Goal: Transaction & Acquisition: Purchase product/service

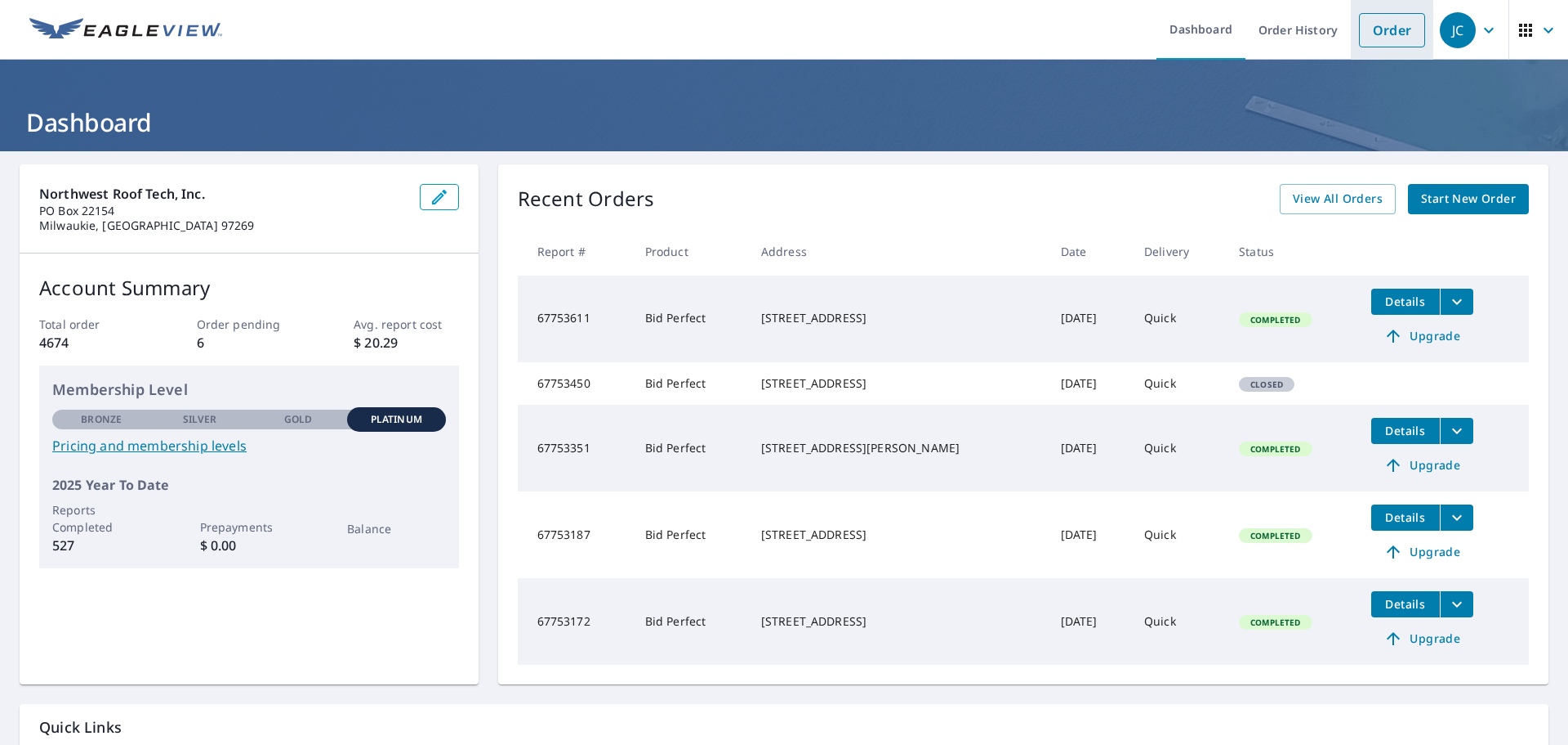
click at [1390, 31] on link "Order" at bounding box center [1391, 30] width 66 height 35
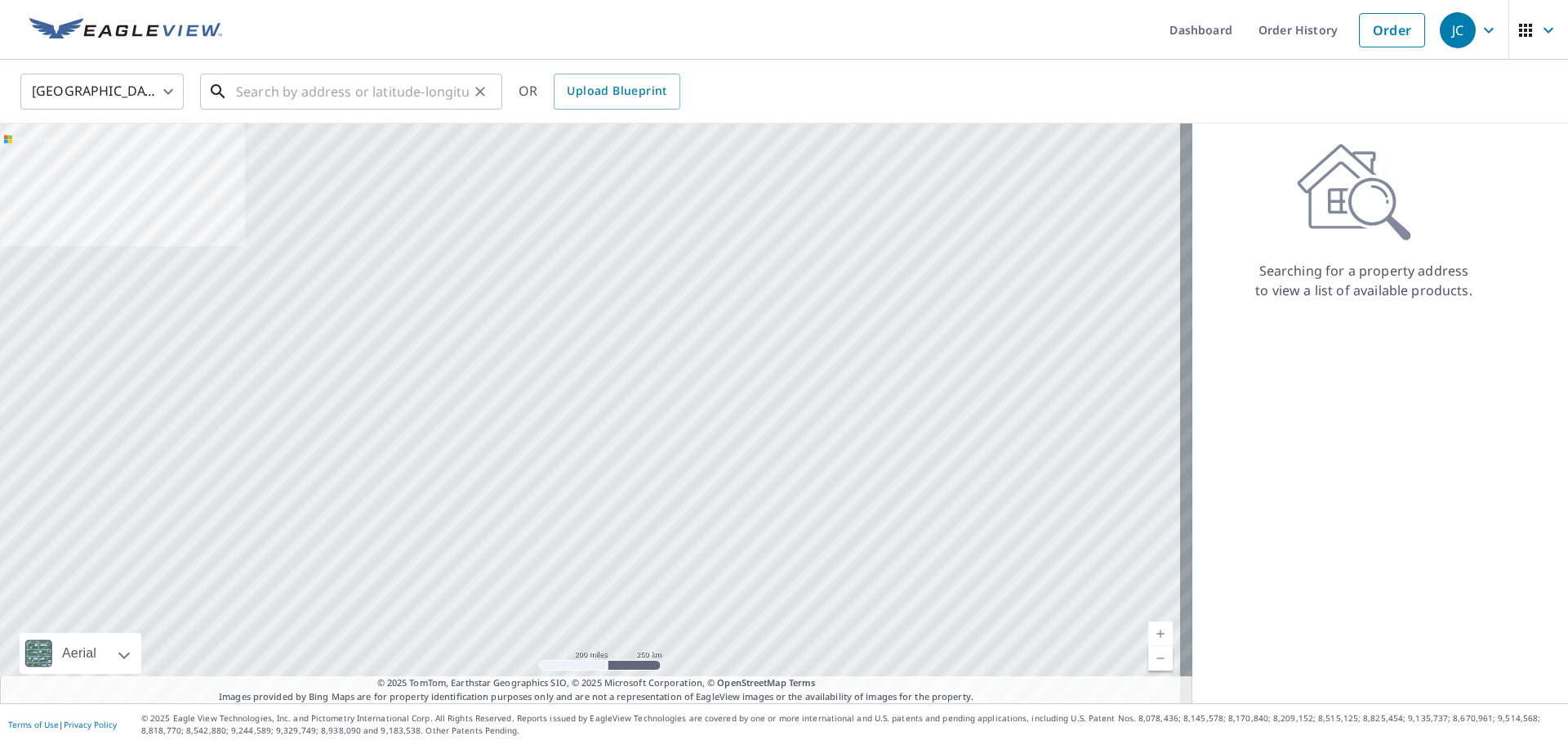
click at [299, 85] on input "text" at bounding box center [352, 92] width 233 height 45
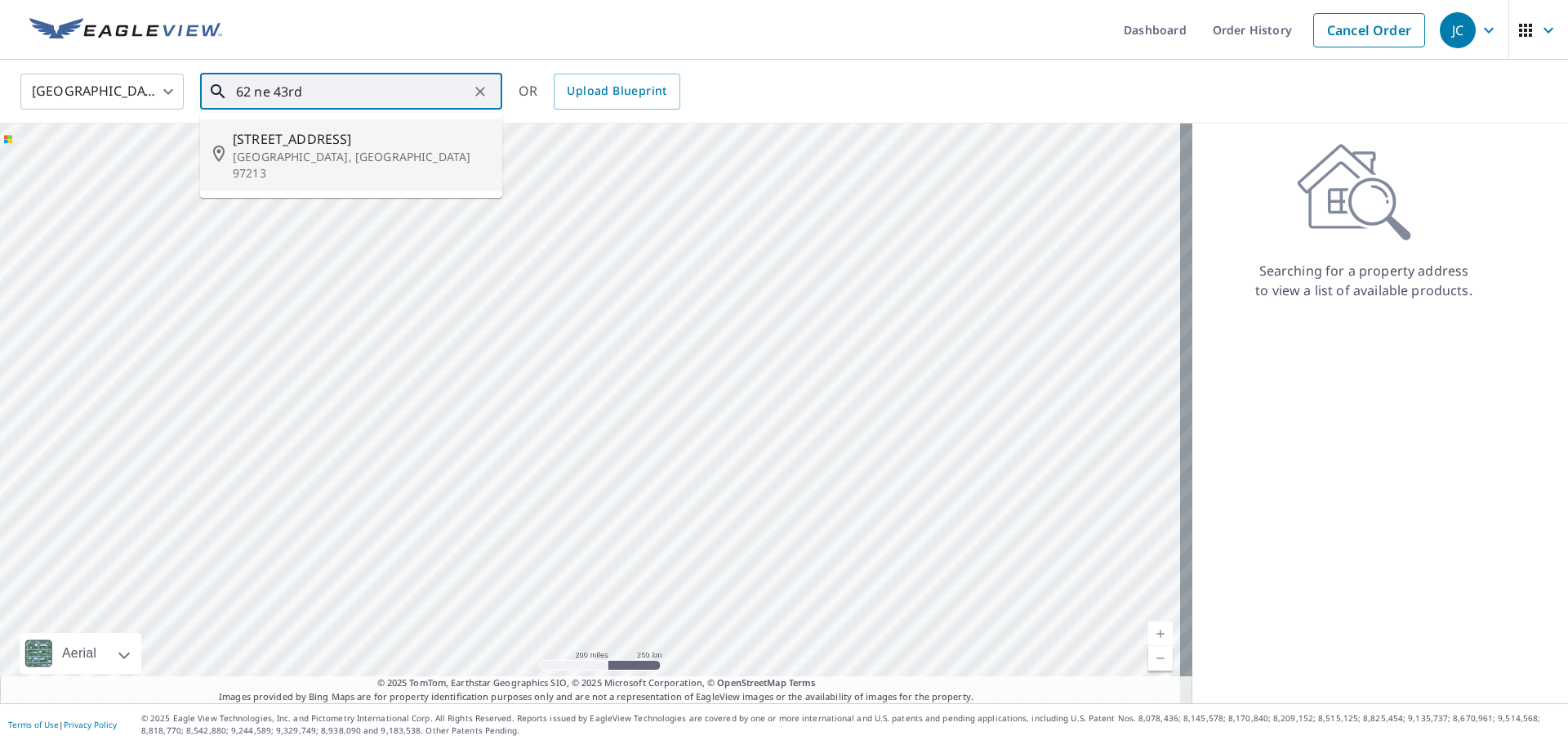
click at [260, 143] on span "[STREET_ADDRESS]" at bounding box center [361, 139] width 256 height 20
type input "[STREET_ADDRESS]"
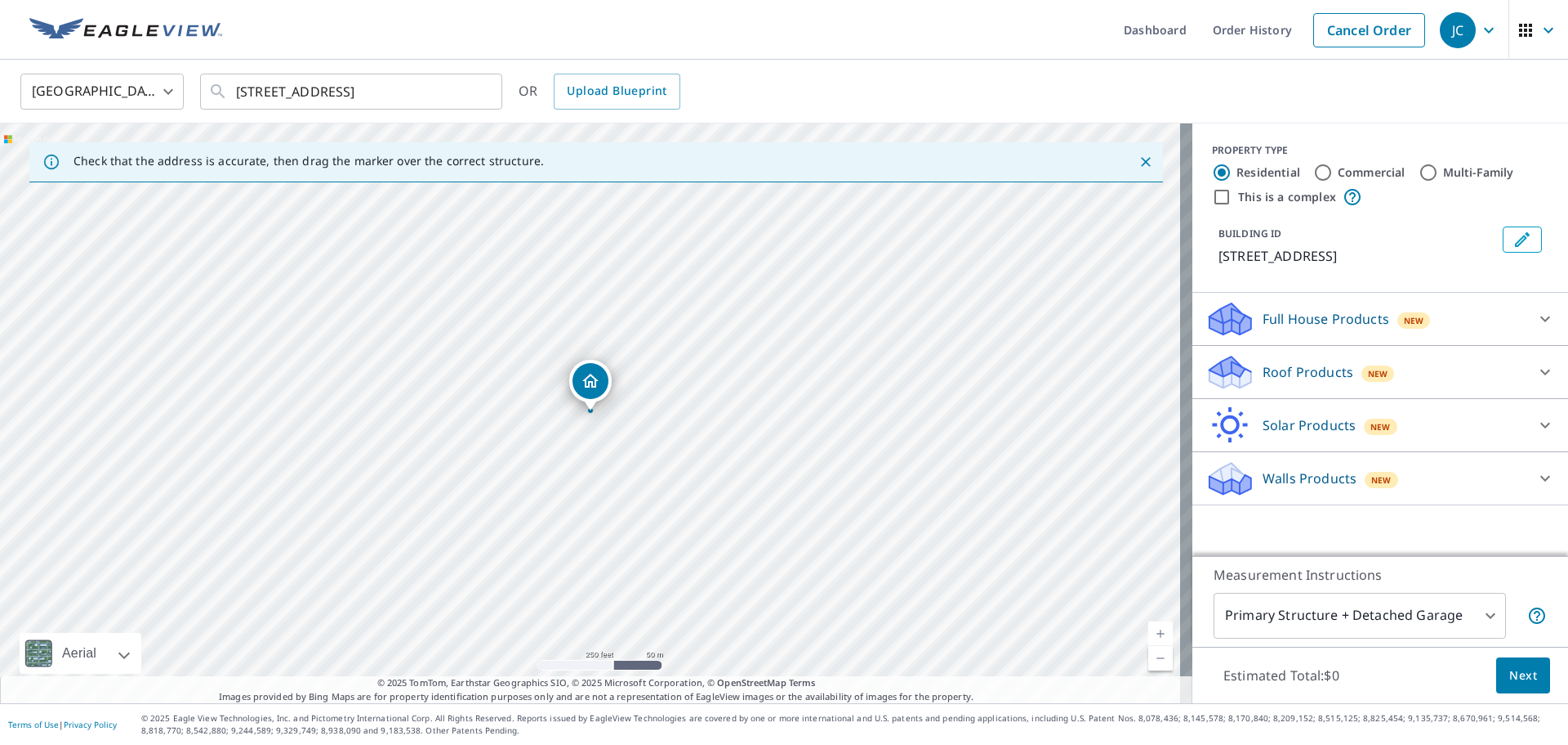
click at [1312, 369] on p "Roof Products" at bounding box center [1309, 372] width 91 height 20
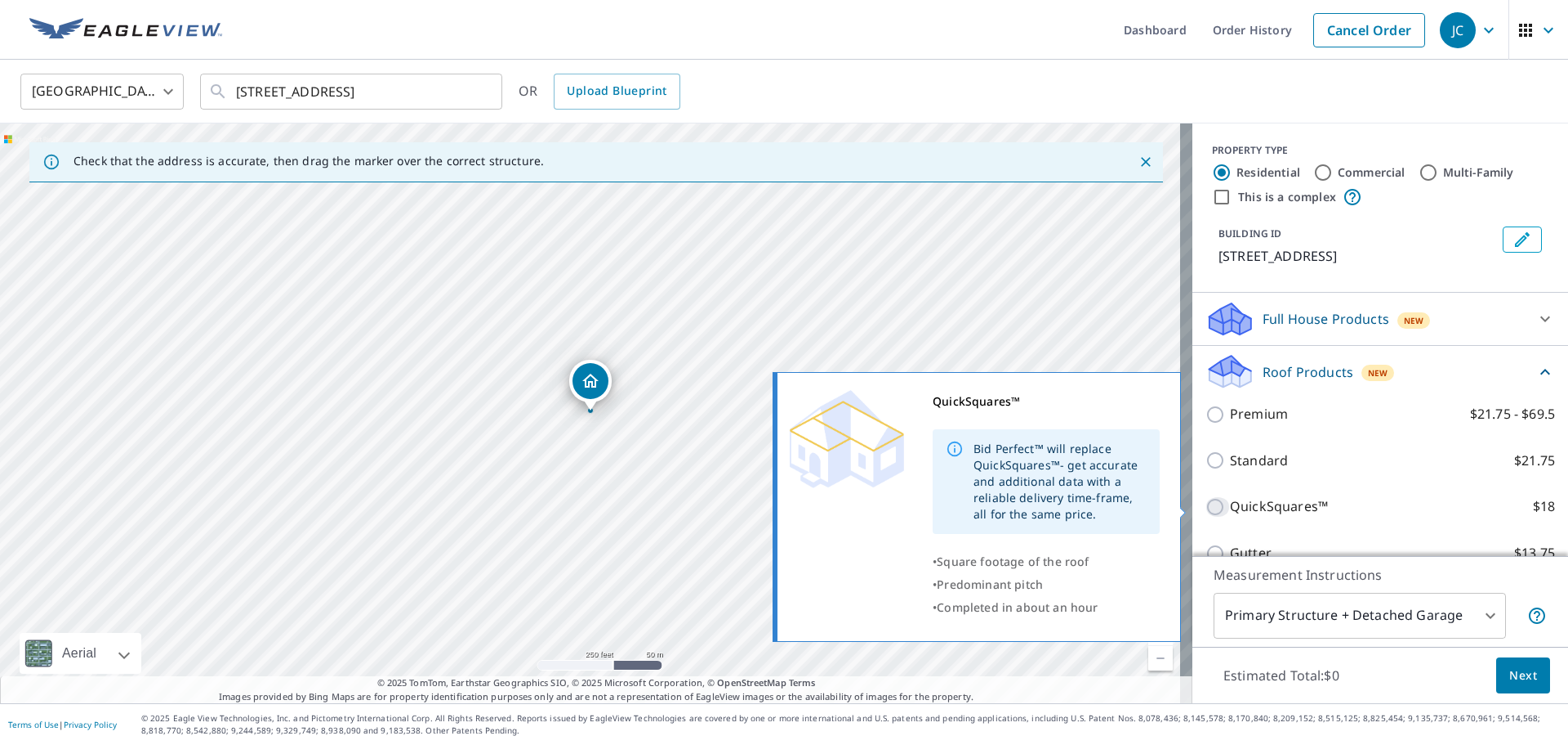
click at [1211, 504] on input "QuickSquares™ $18" at bounding box center [1218, 507] width 25 height 20
checkbox input "true"
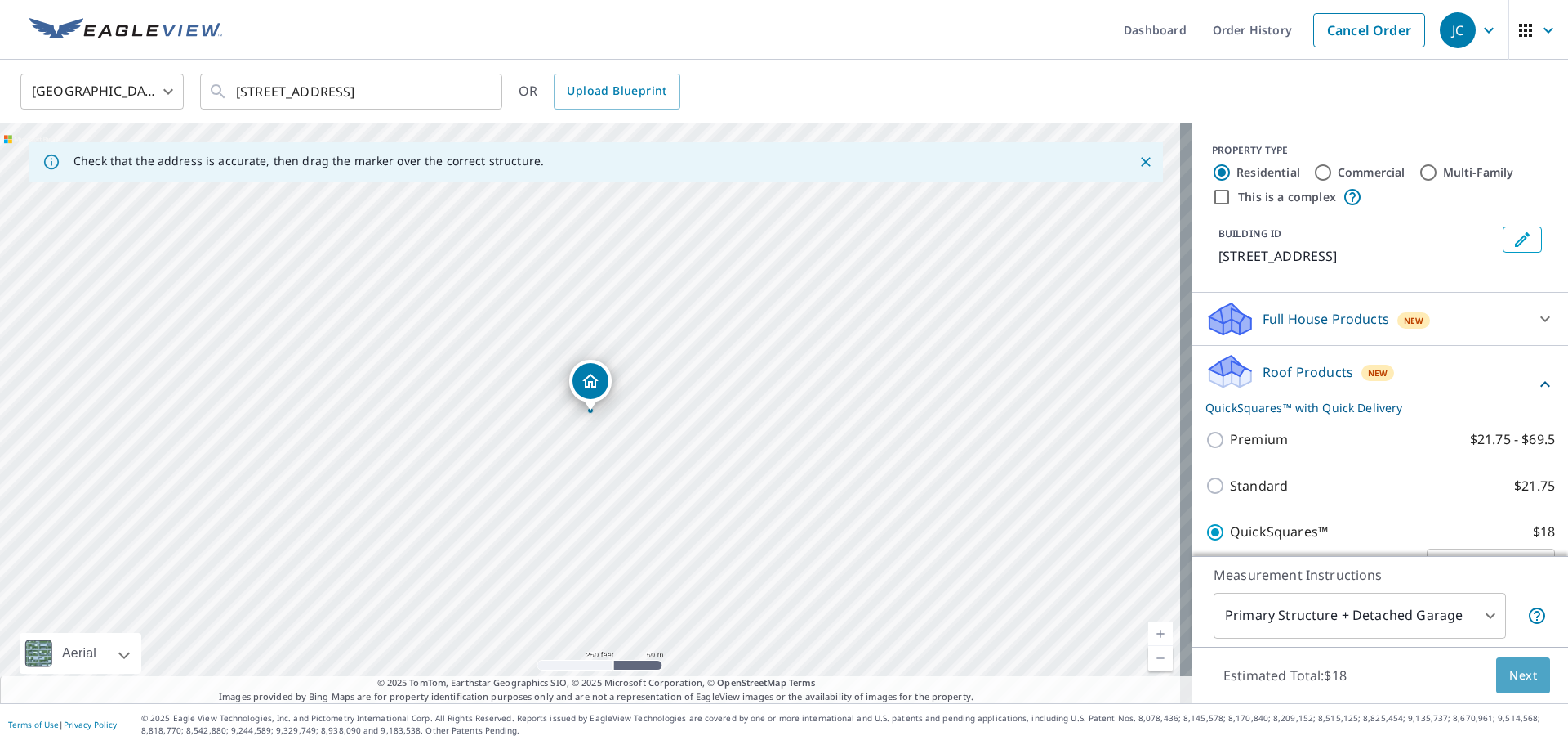
click at [1510, 673] on span "Next" at bounding box center [1524, 675] width 28 height 21
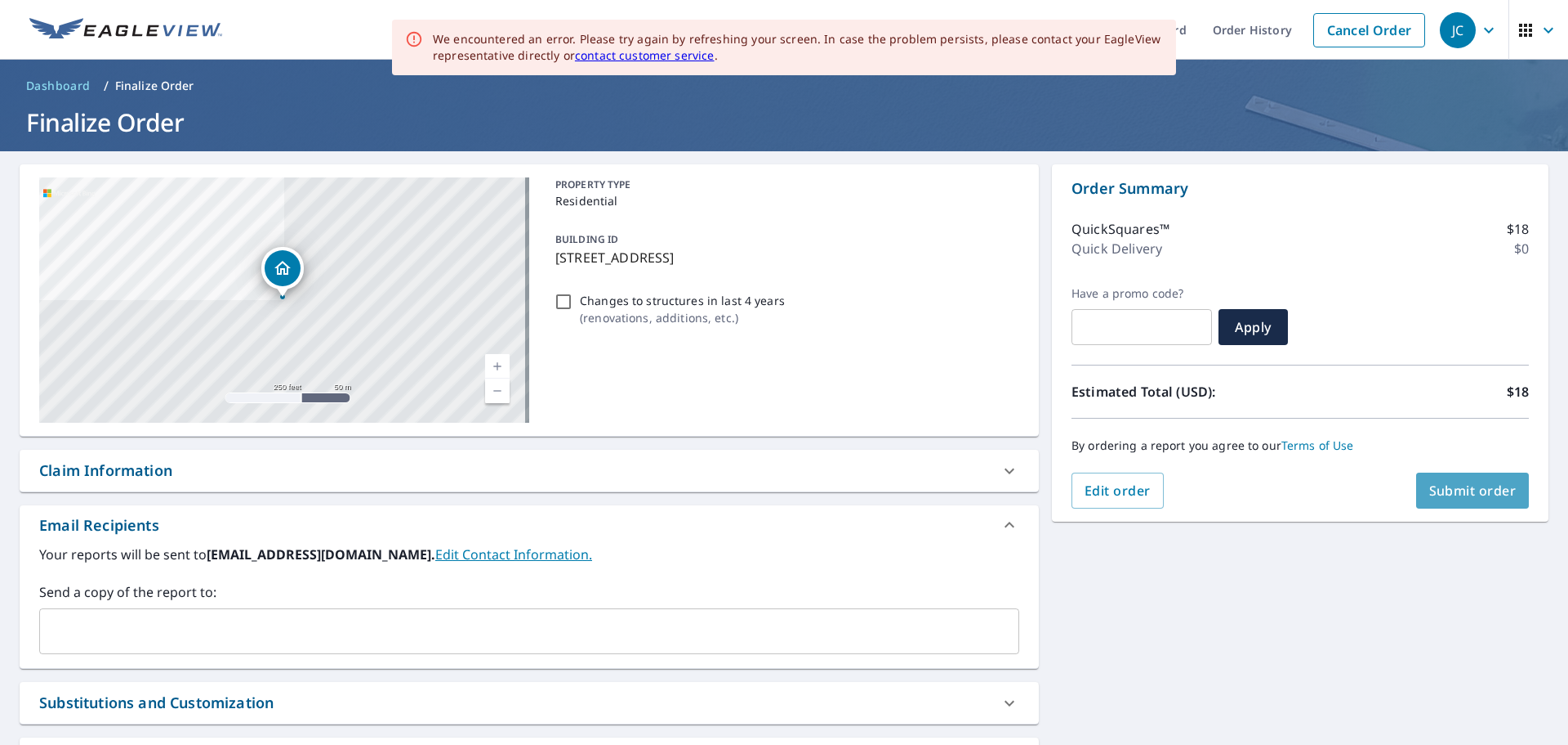
click at [1450, 484] on span "Submit order" at bounding box center [1473, 490] width 88 height 18
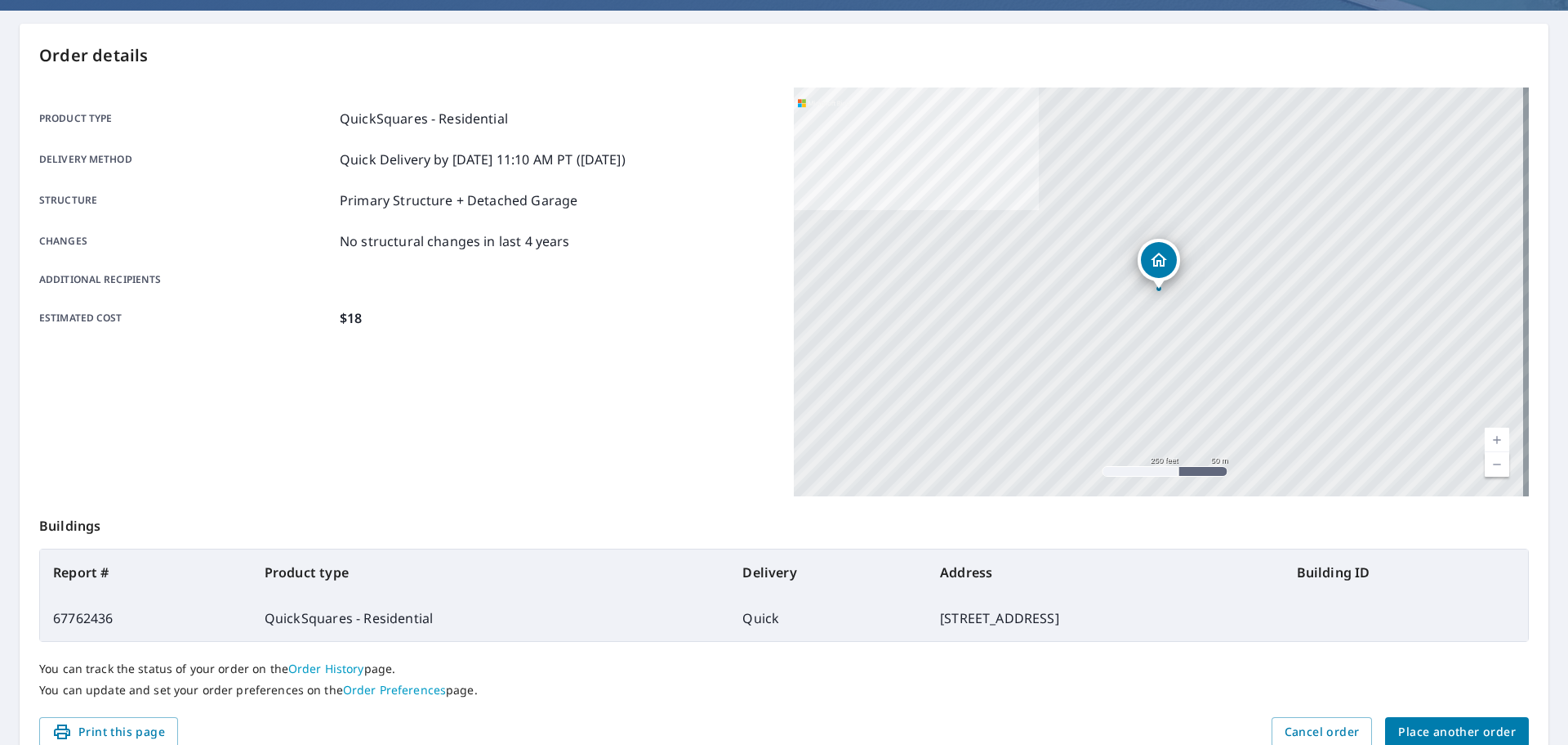
scroll to position [217, 0]
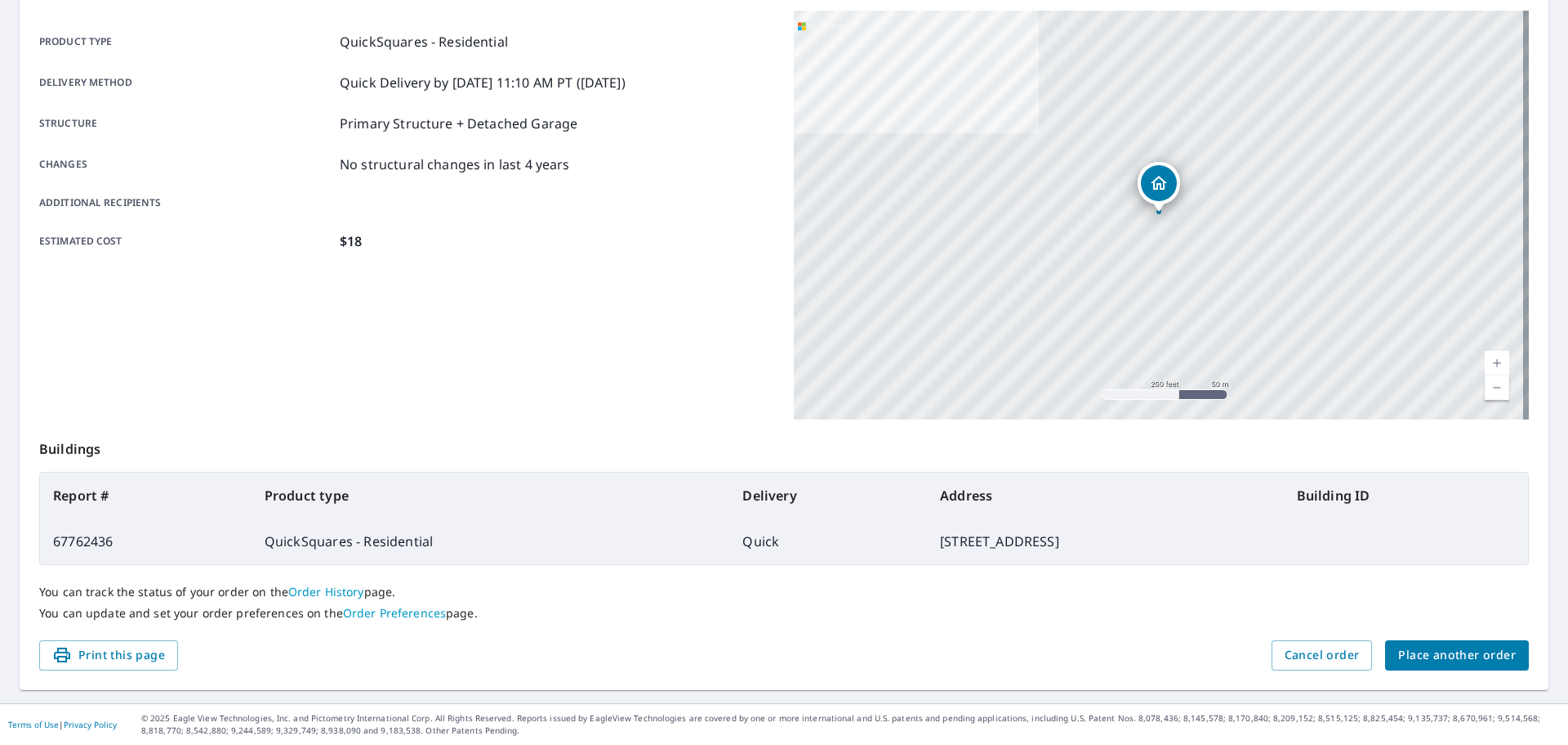
click at [1468, 649] on span "Place another order" at bounding box center [1457, 655] width 117 height 21
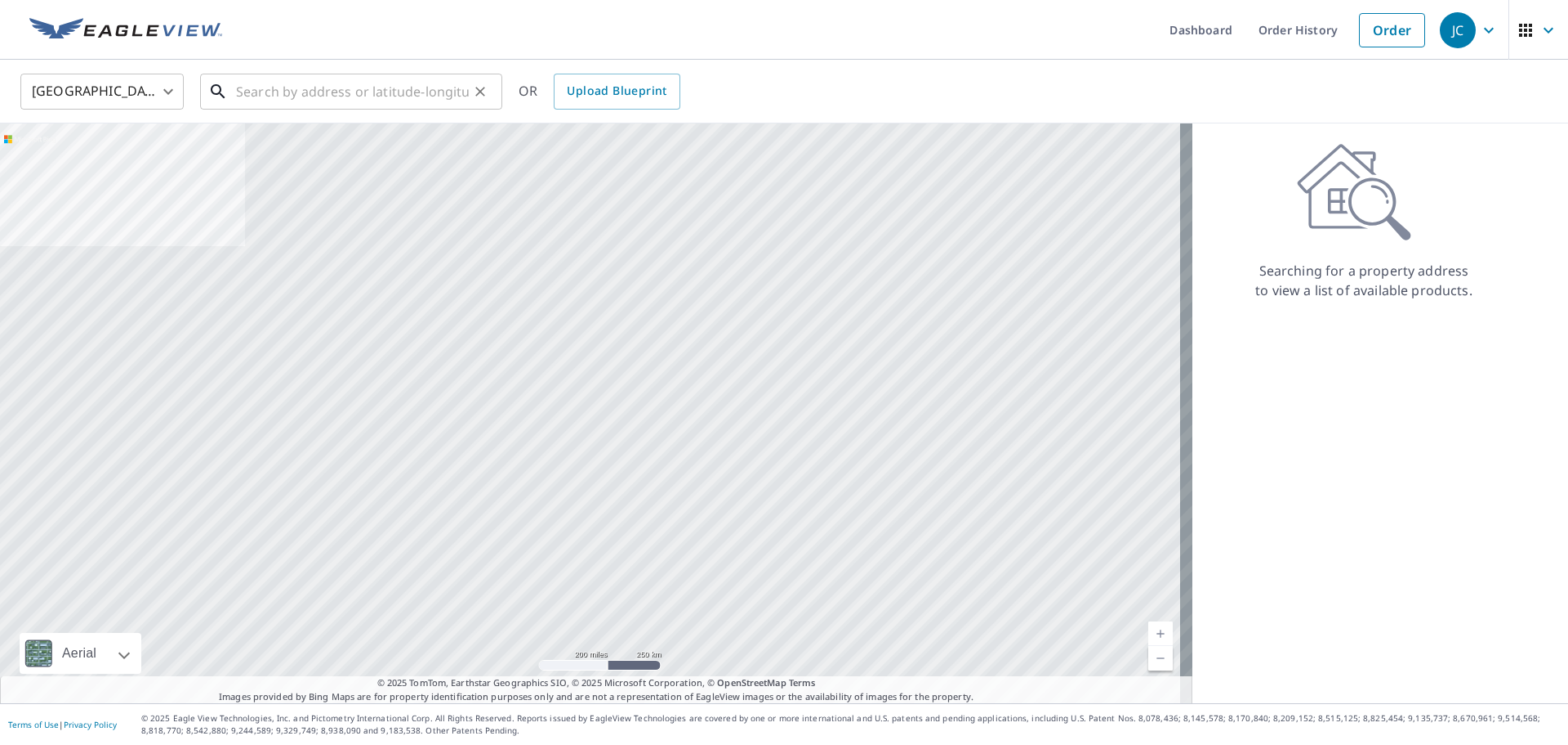
click at [312, 93] on input "text" at bounding box center [352, 92] width 233 height 45
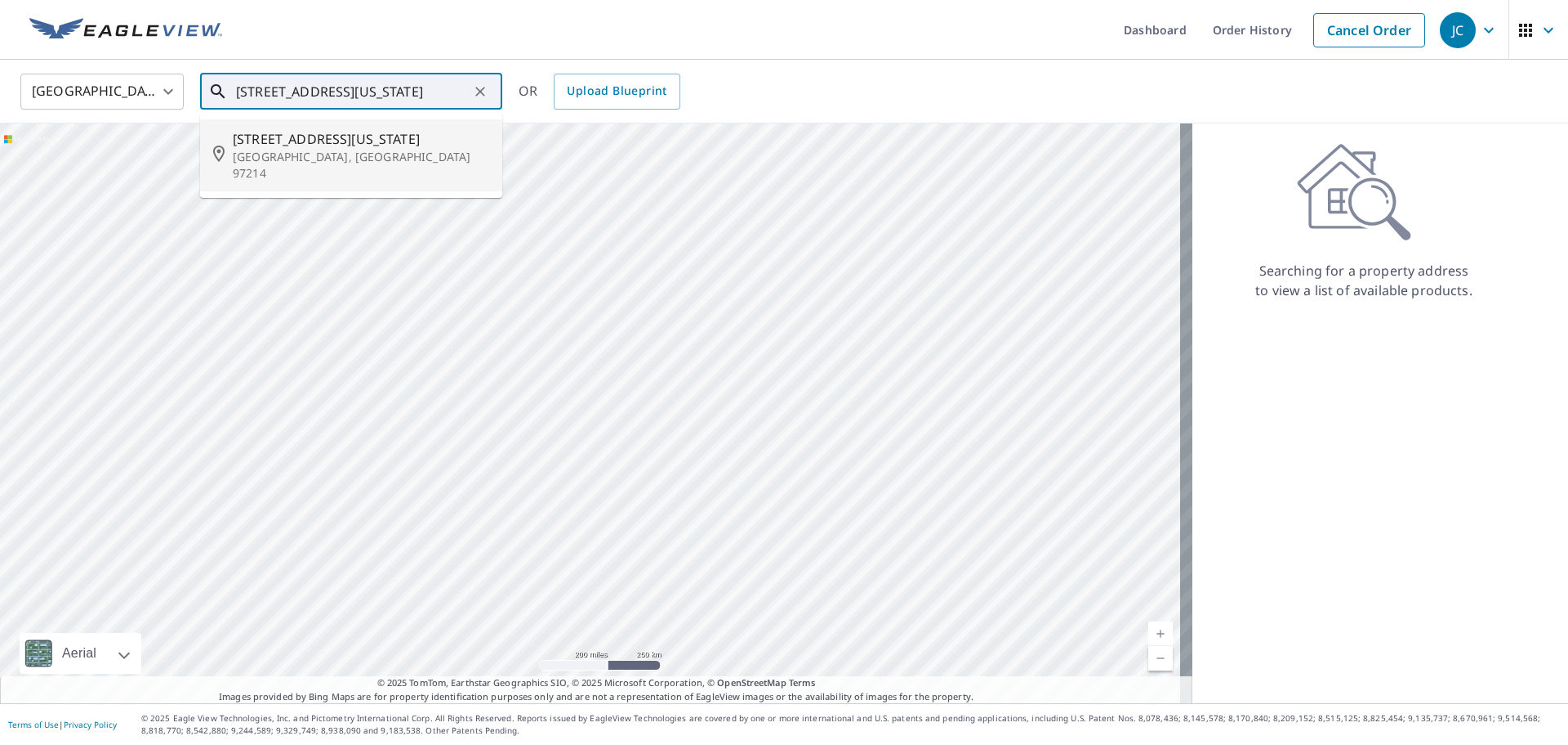
click at [336, 146] on span "[STREET_ADDRESS][US_STATE]" at bounding box center [361, 139] width 256 height 20
type input "[STREET_ADDRESS][US_STATE]"
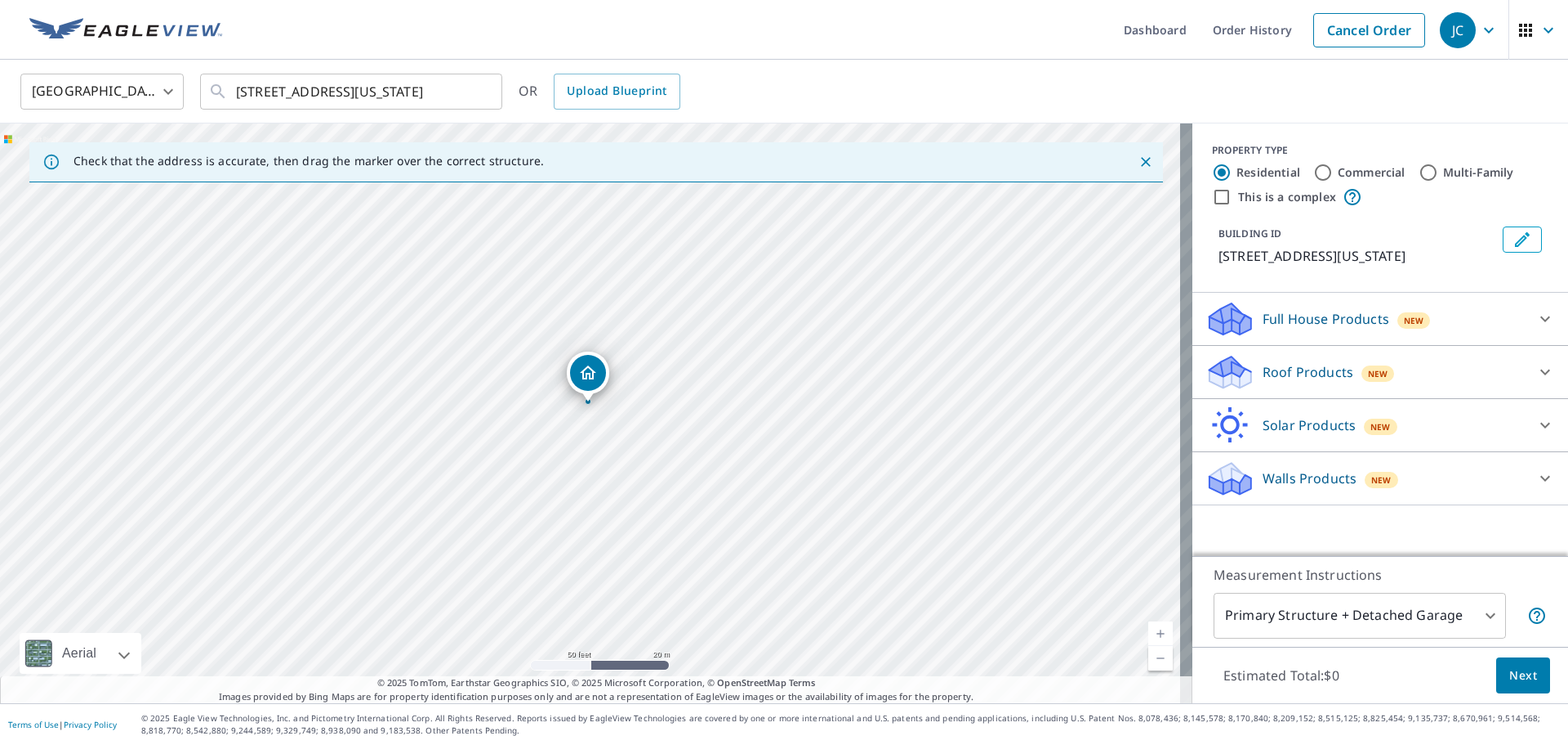
click at [1301, 374] on p "Roof Products" at bounding box center [1309, 372] width 91 height 20
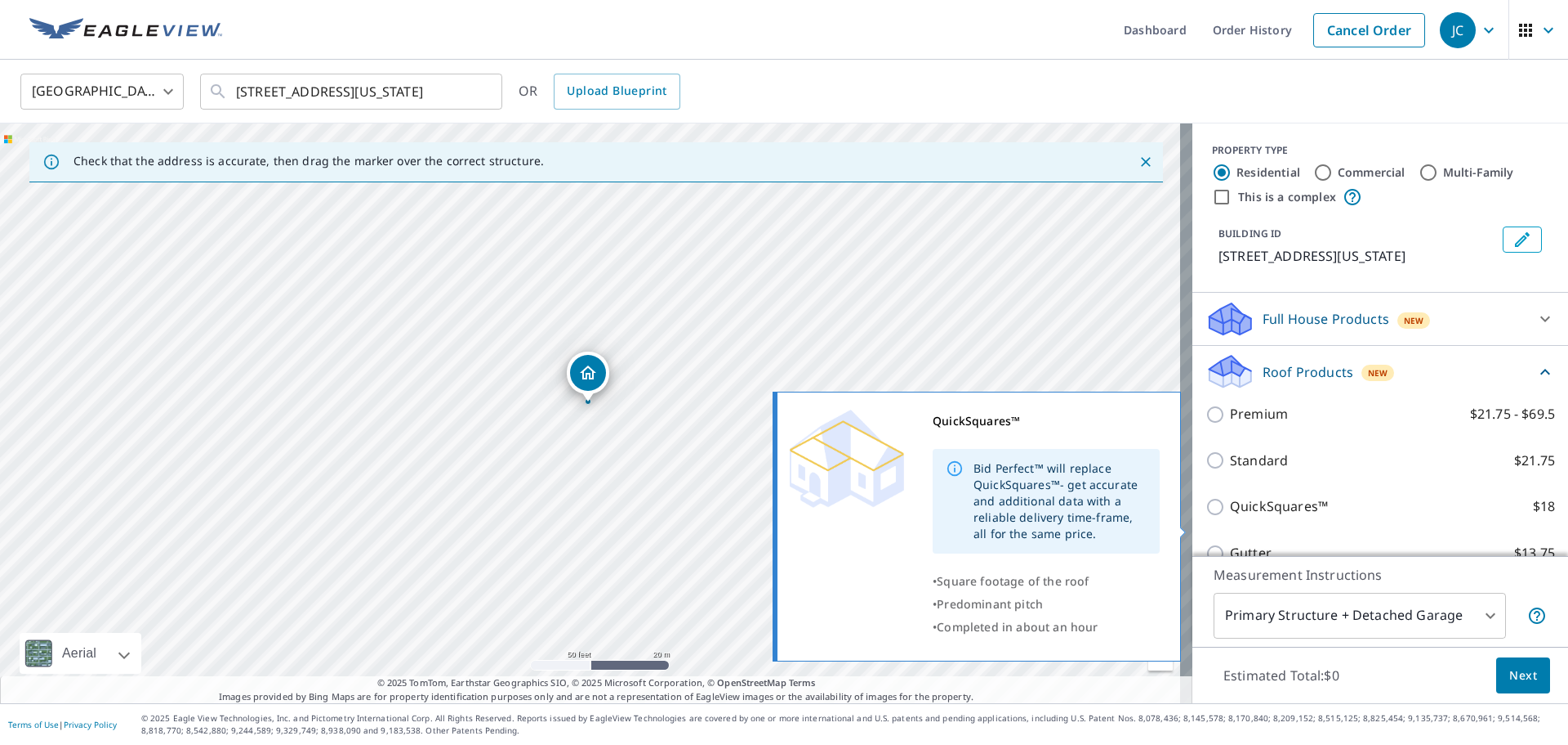
click at [1207, 517] on input "QuickSquares™ $18" at bounding box center [1218, 507] width 25 height 20
checkbox input "true"
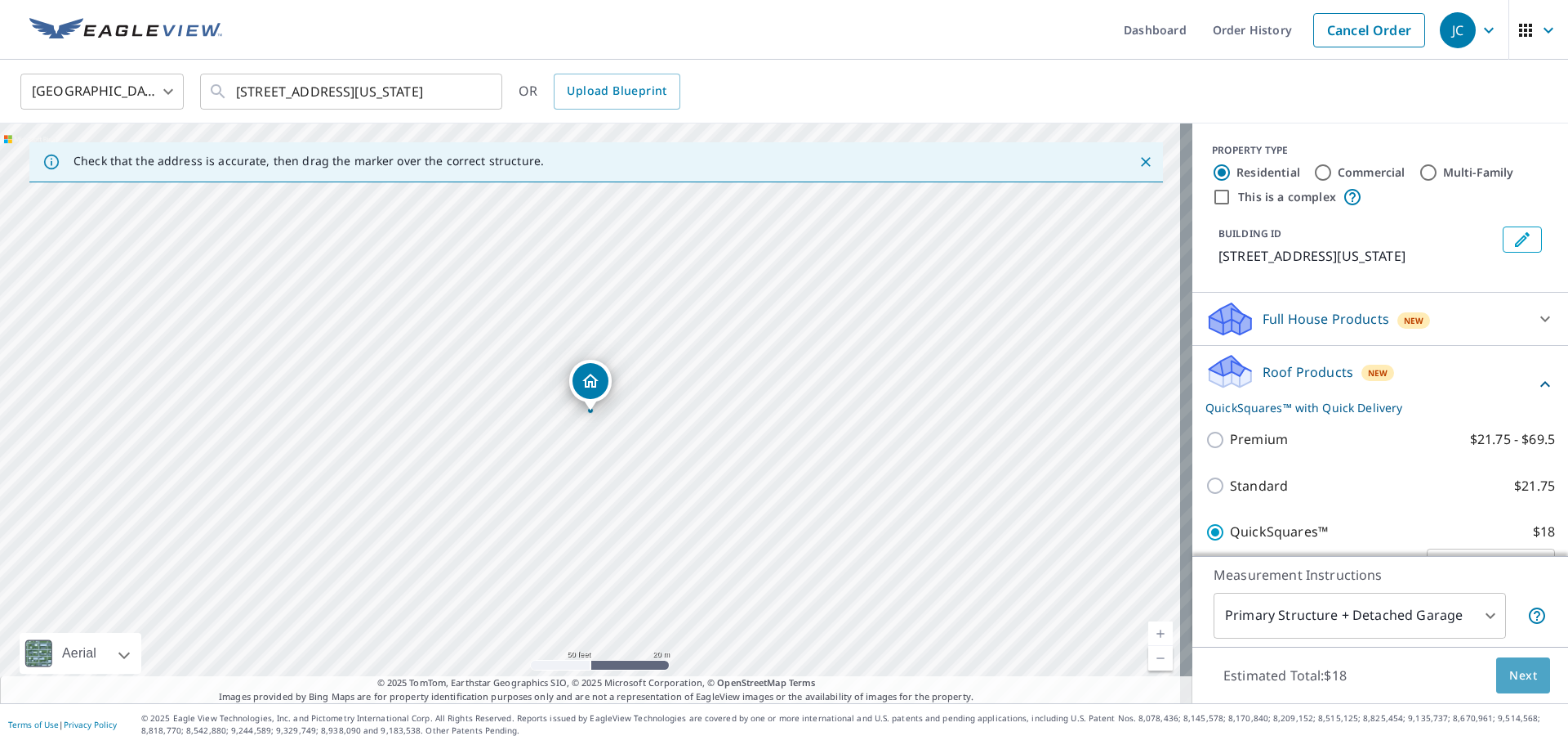
click at [1510, 678] on span "Next" at bounding box center [1524, 675] width 28 height 21
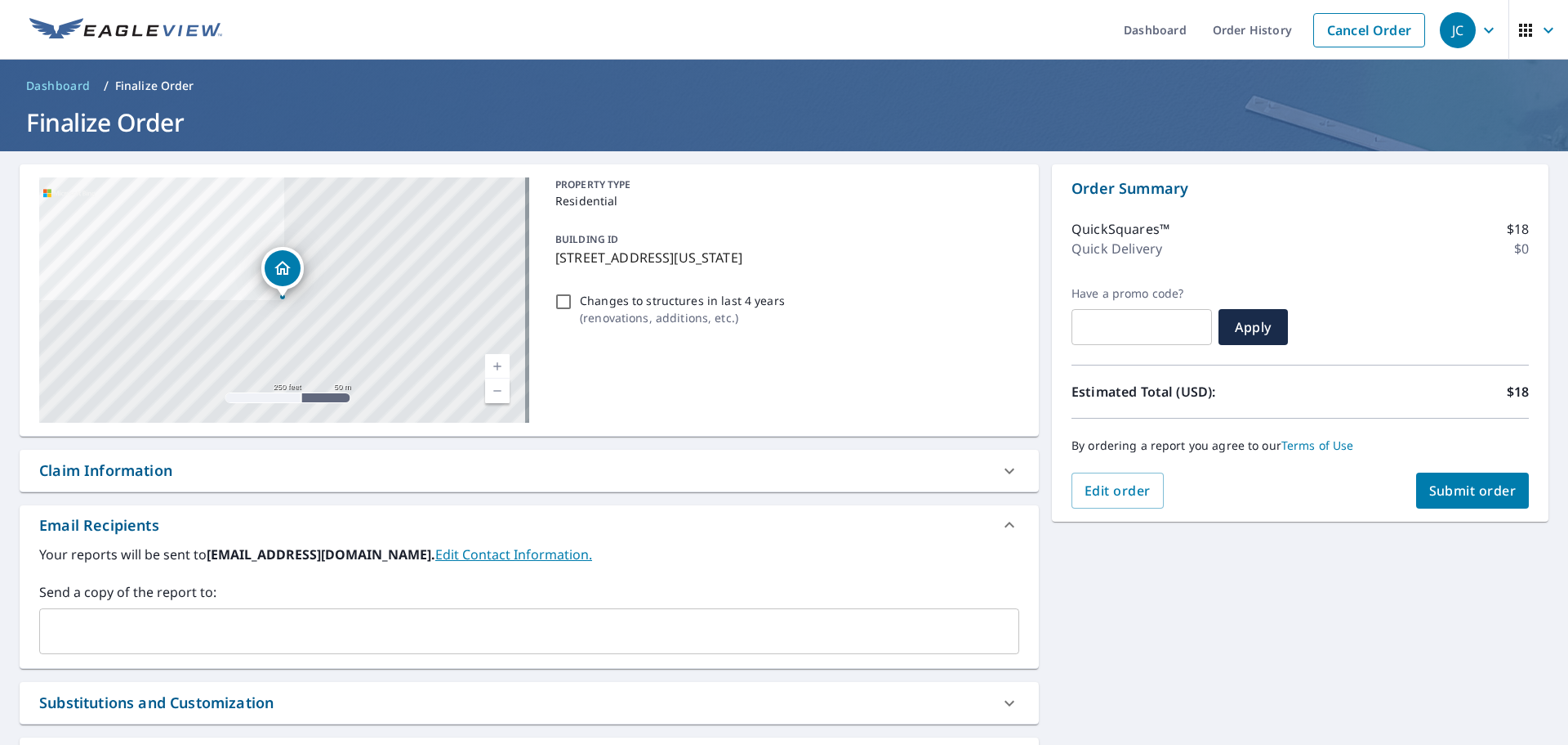
click at [1438, 484] on span "Submit order" at bounding box center [1473, 490] width 88 height 18
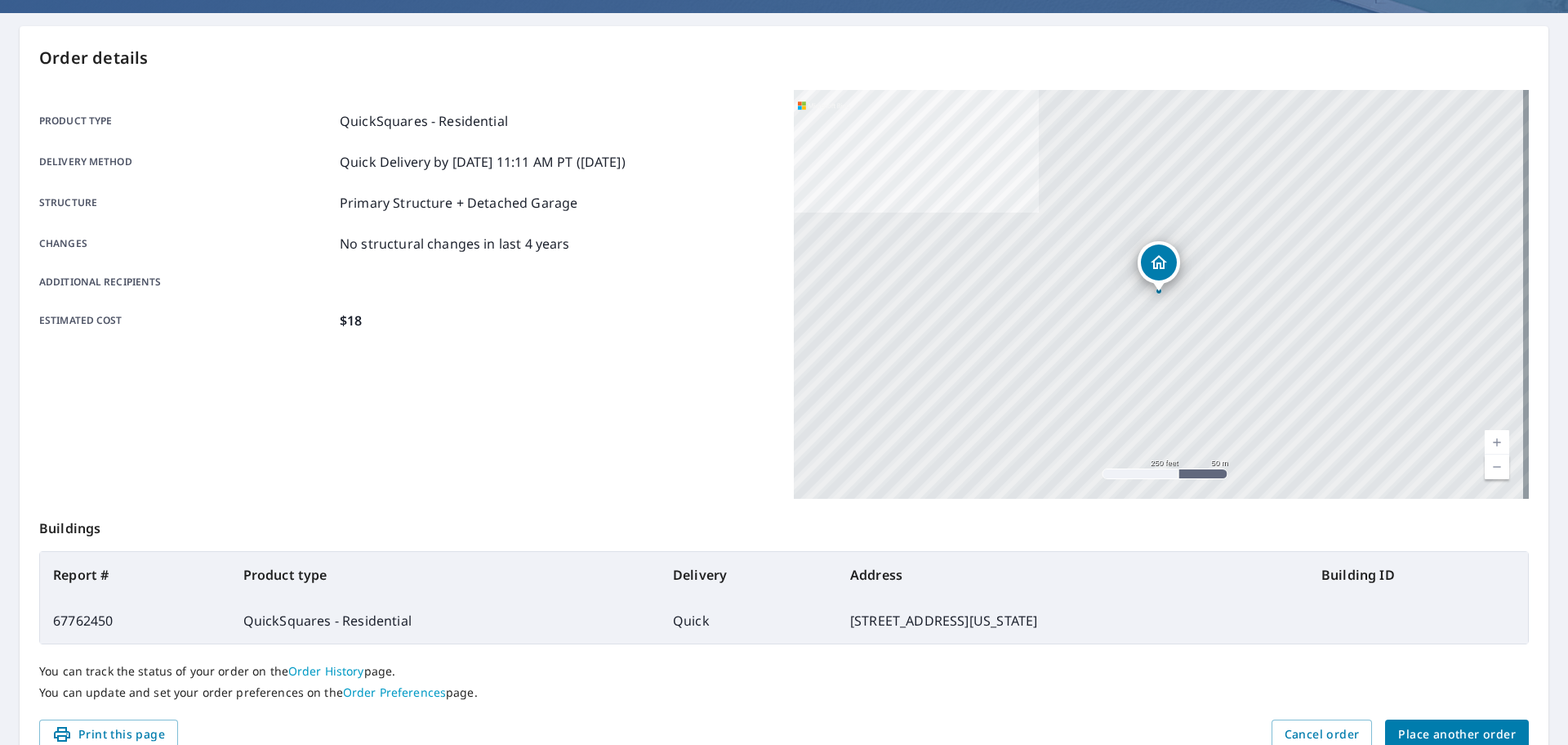
scroll to position [217, 0]
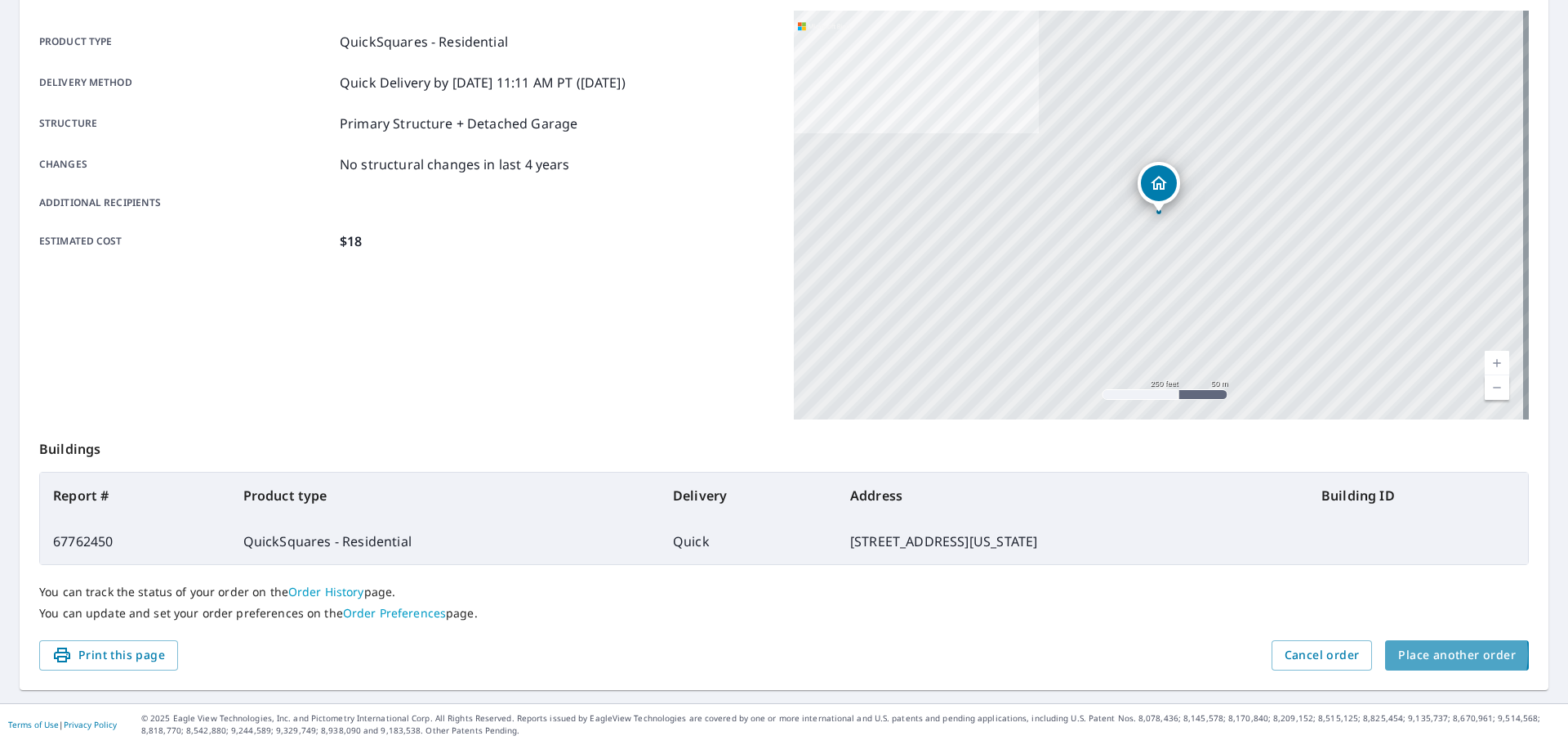
click at [1427, 654] on span "Place another order" at bounding box center [1457, 655] width 117 height 21
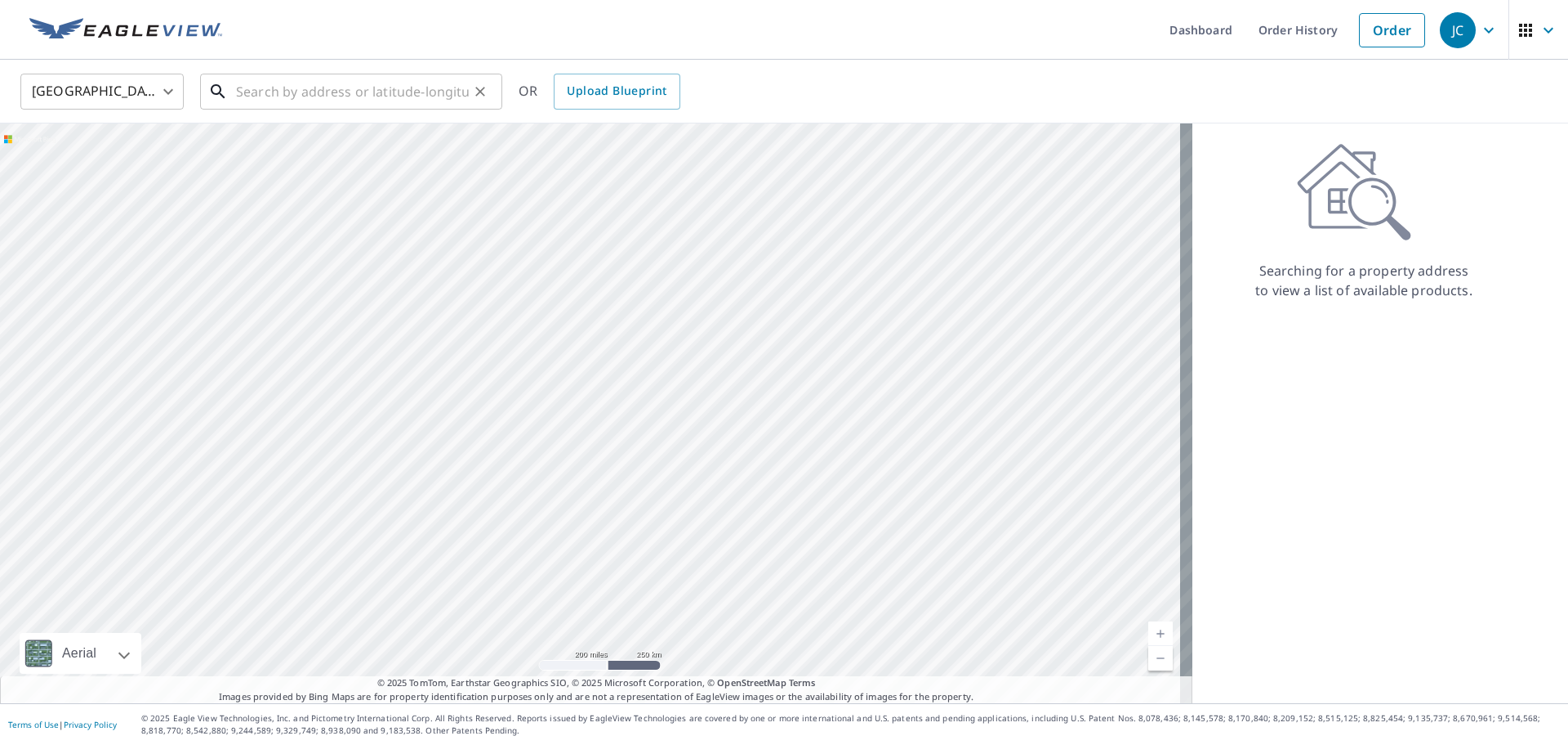
click at [268, 87] on input "text" at bounding box center [352, 92] width 233 height 45
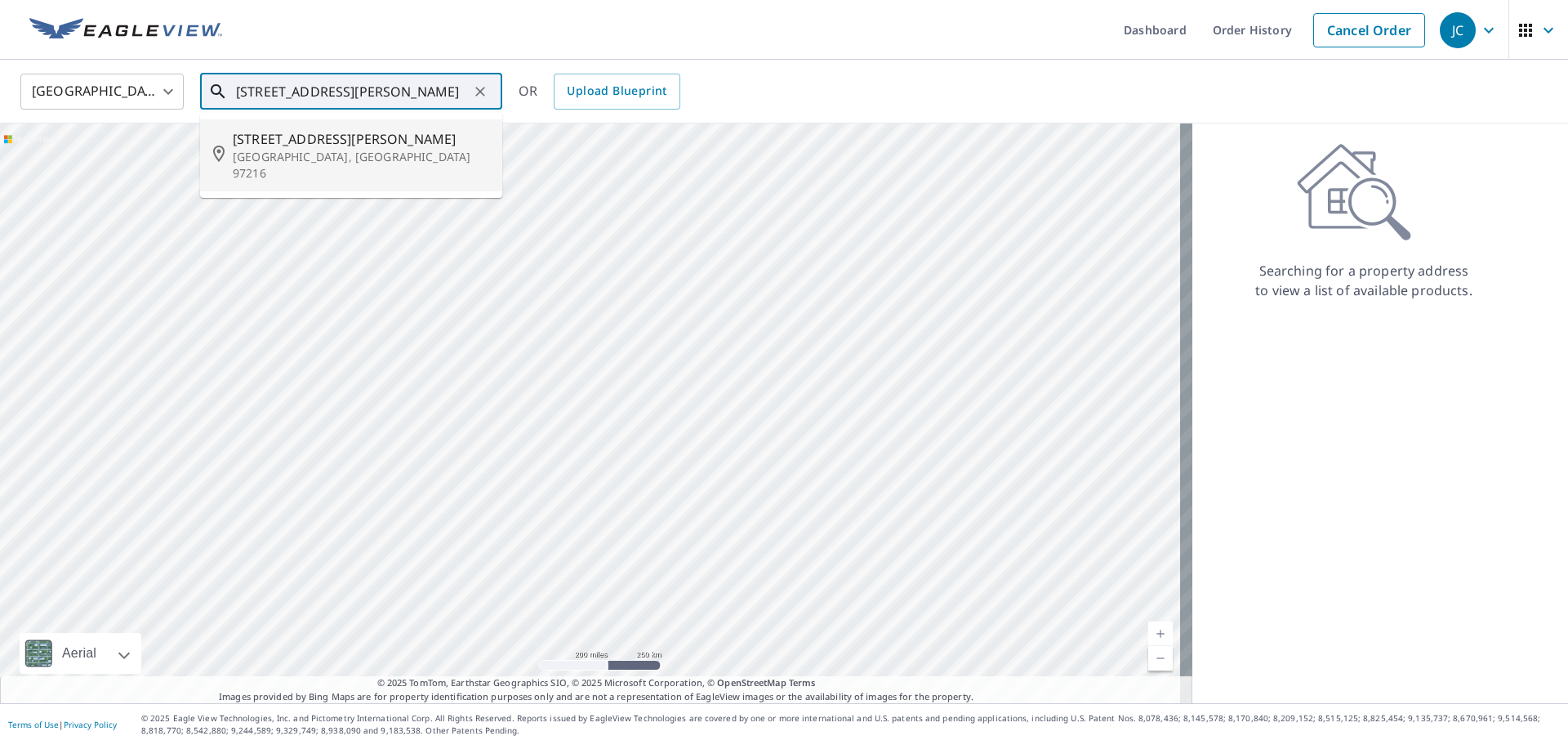
click at [317, 143] on span "[STREET_ADDRESS][PERSON_NAME]" at bounding box center [361, 139] width 256 height 20
type input "[STREET_ADDRESS][PERSON_NAME]"
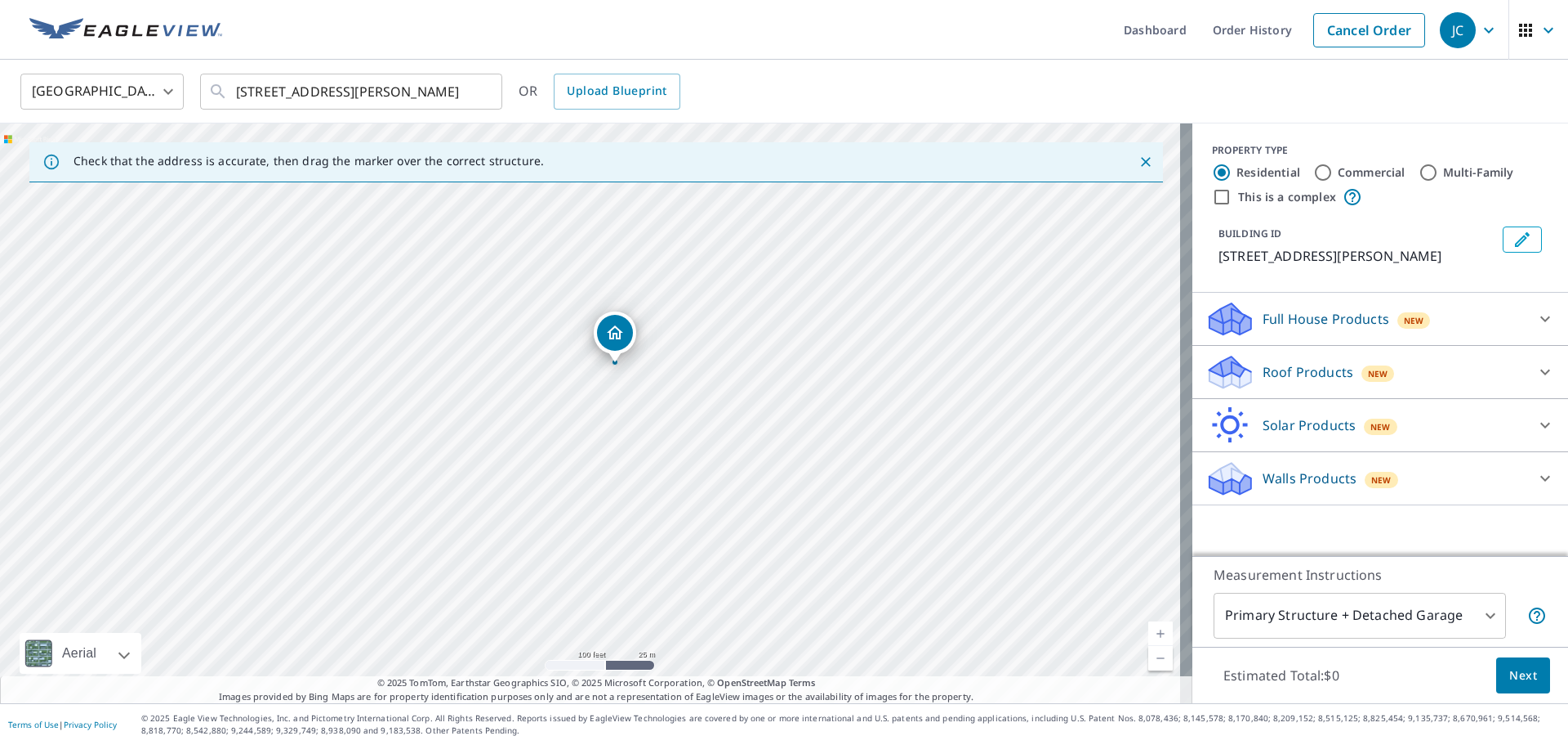
click at [1303, 374] on p "Roof Products" at bounding box center [1309, 372] width 91 height 20
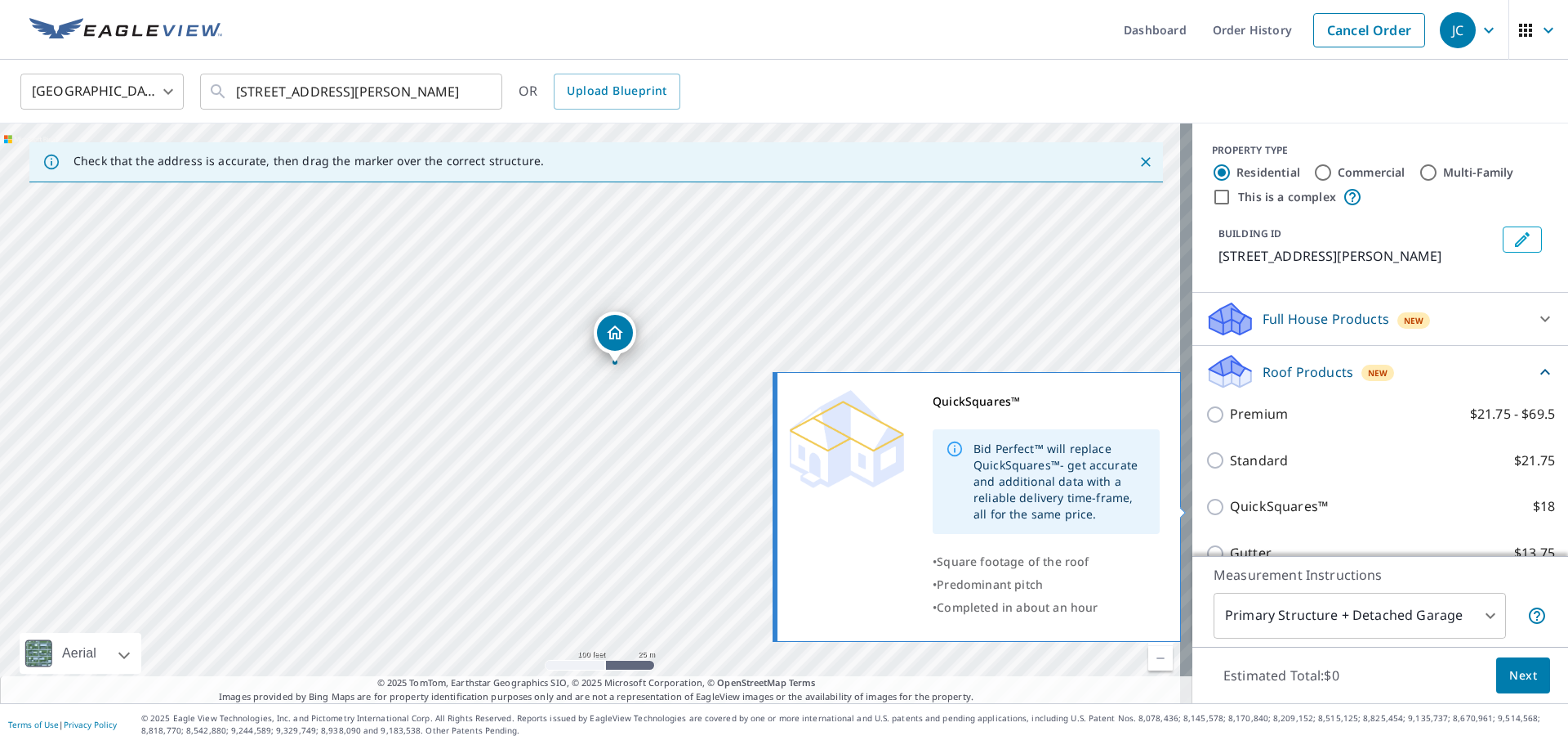
click at [1206, 501] on input "QuickSquares™ $18" at bounding box center [1218, 507] width 25 height 20
checkbox input "true"
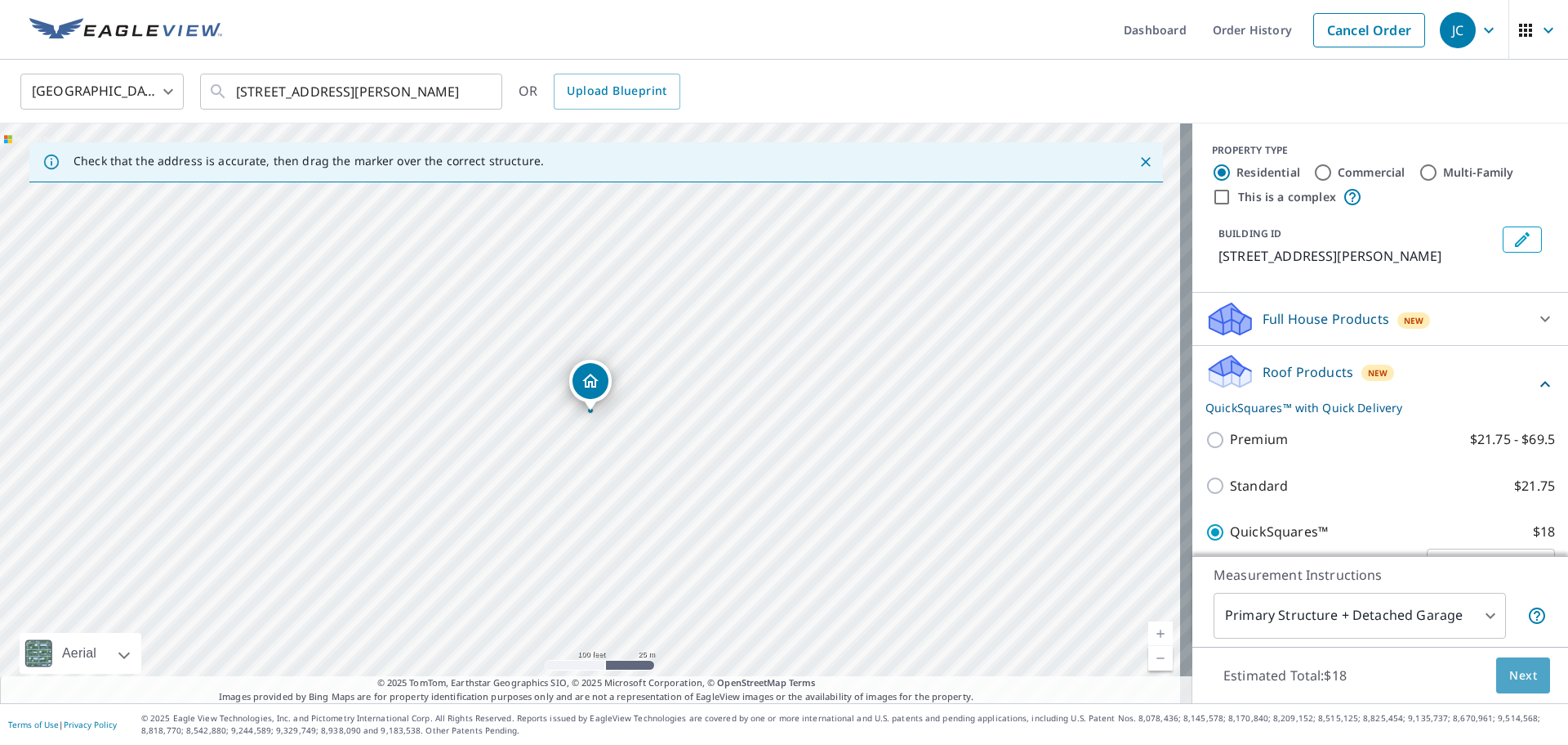
click at [1510, 678] on span "Next" at bounding box center [1524, 675] width 28 height 21
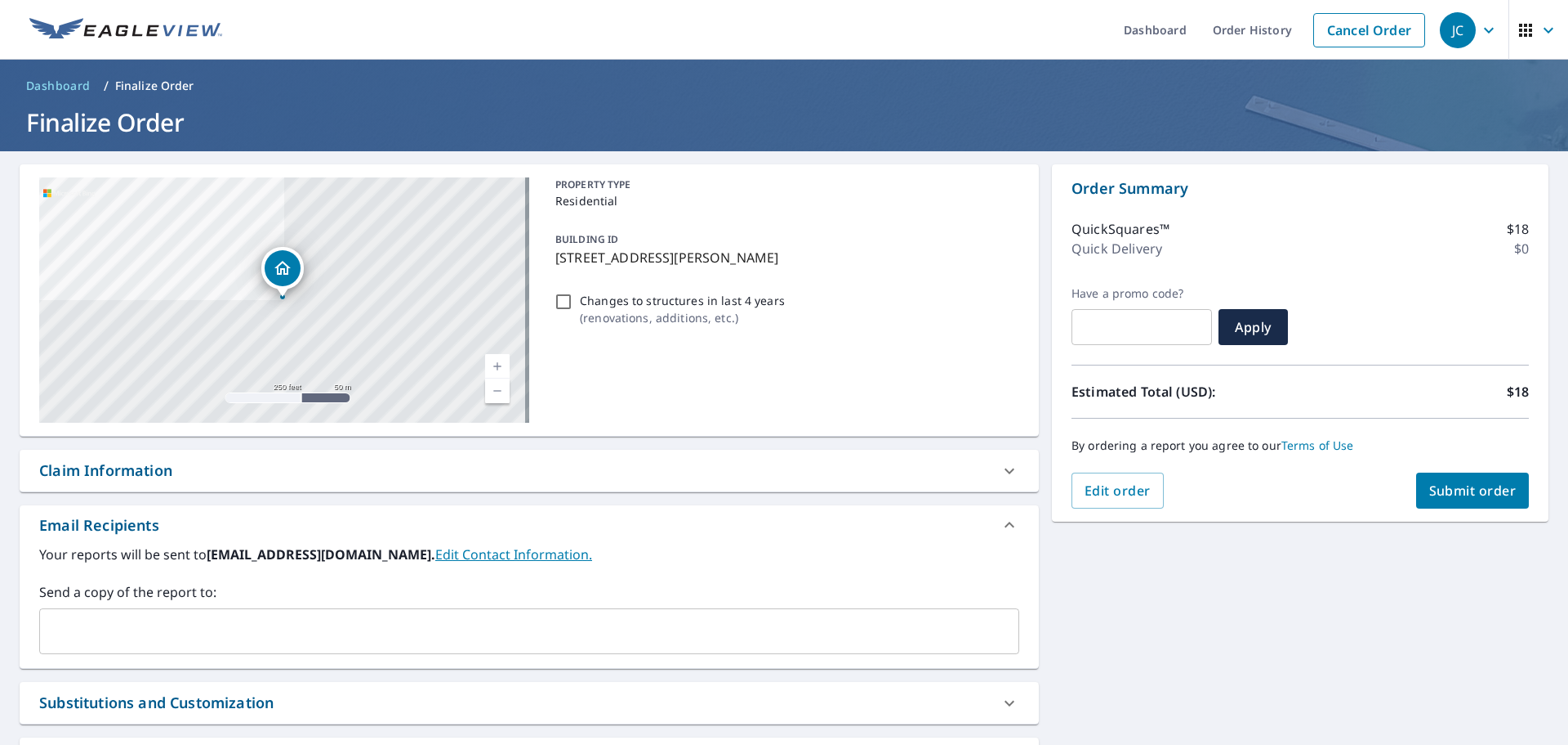
click at [1457, 488] on span "Submit order" at bounding box center [1473, 490] width 88 height 18
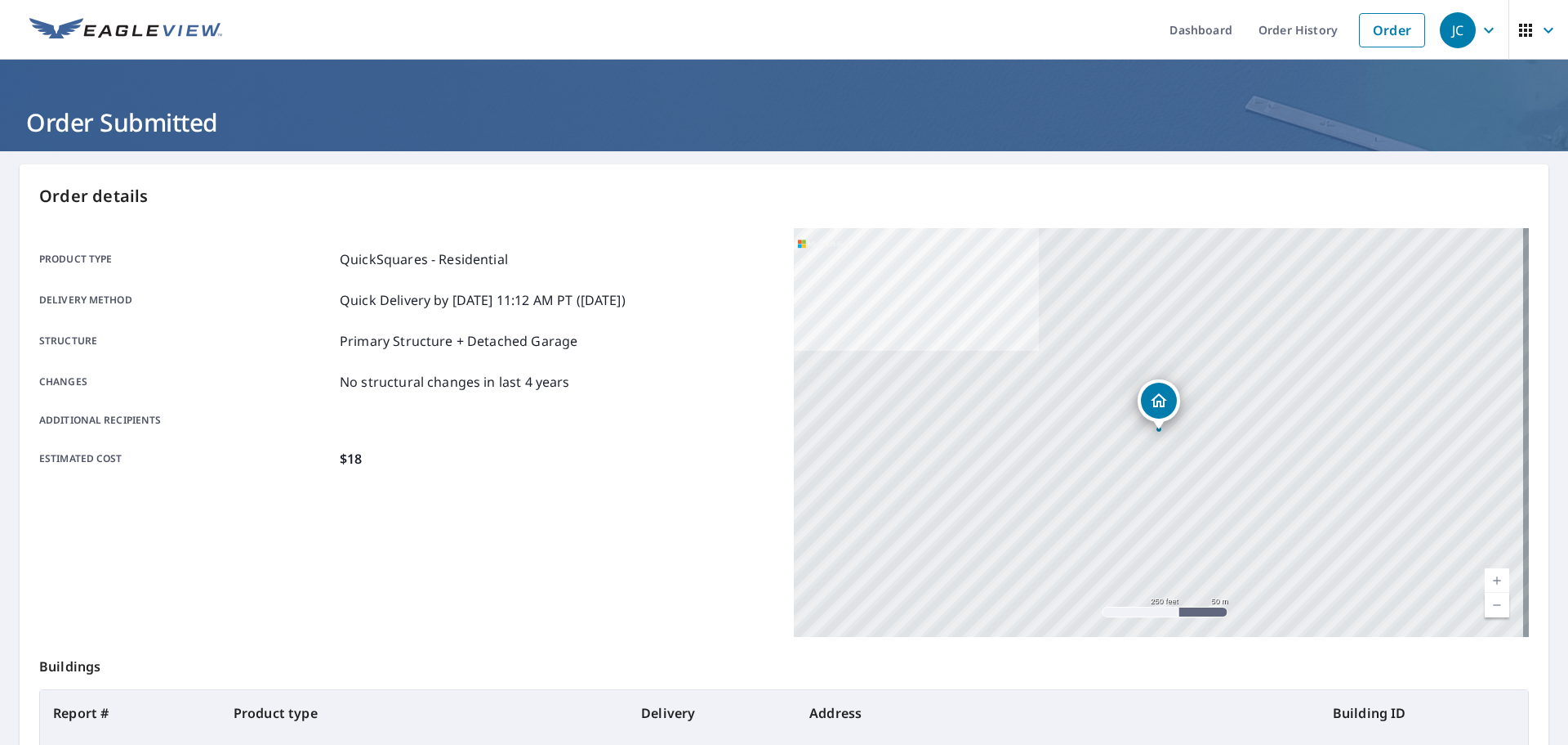
scroll to position [217, 0]
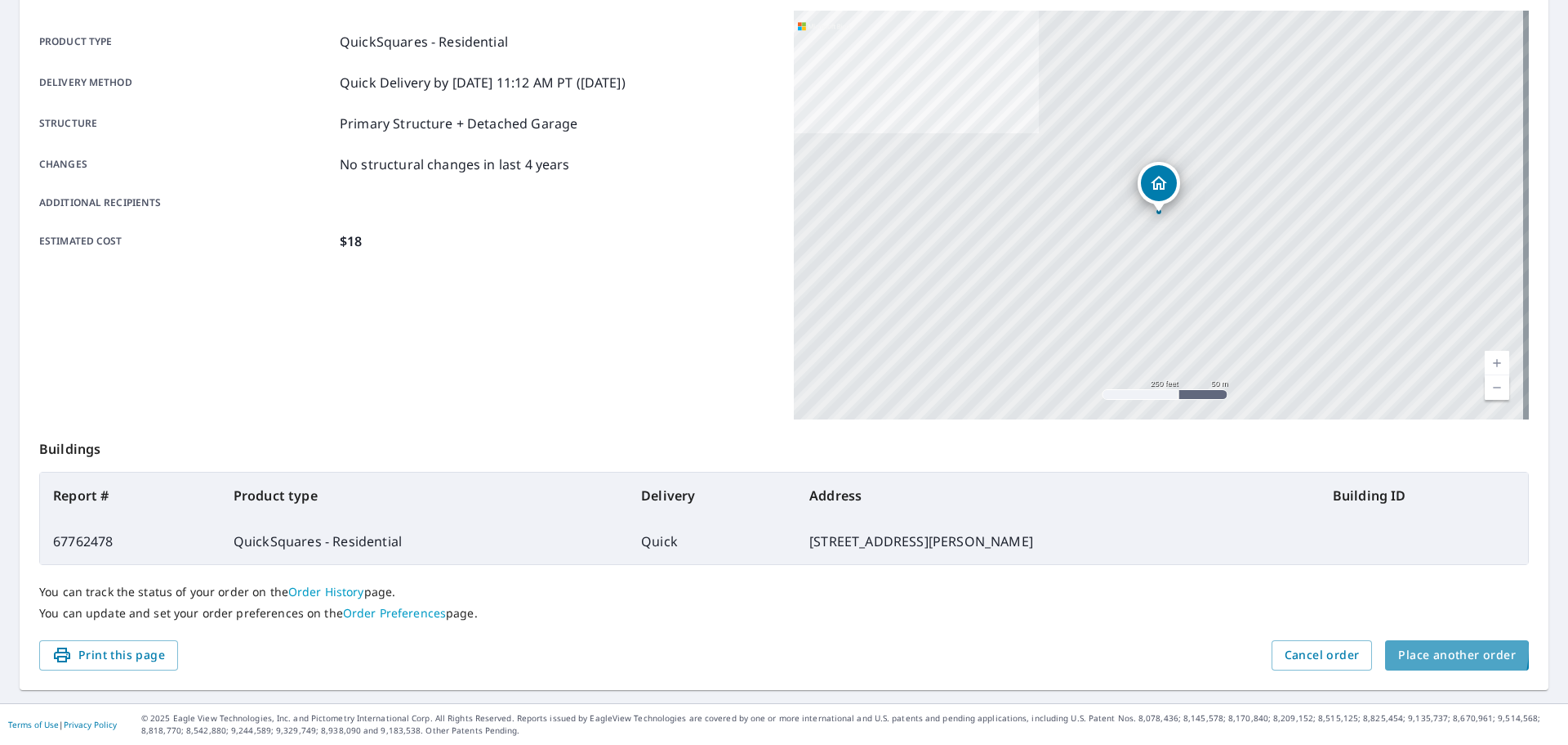
click at [1430, 650] on span "Place another order" at bounding box center [1457, 655] width 117 height 21
